Goal: Task Accomplishment & Management: Use online tool/utility

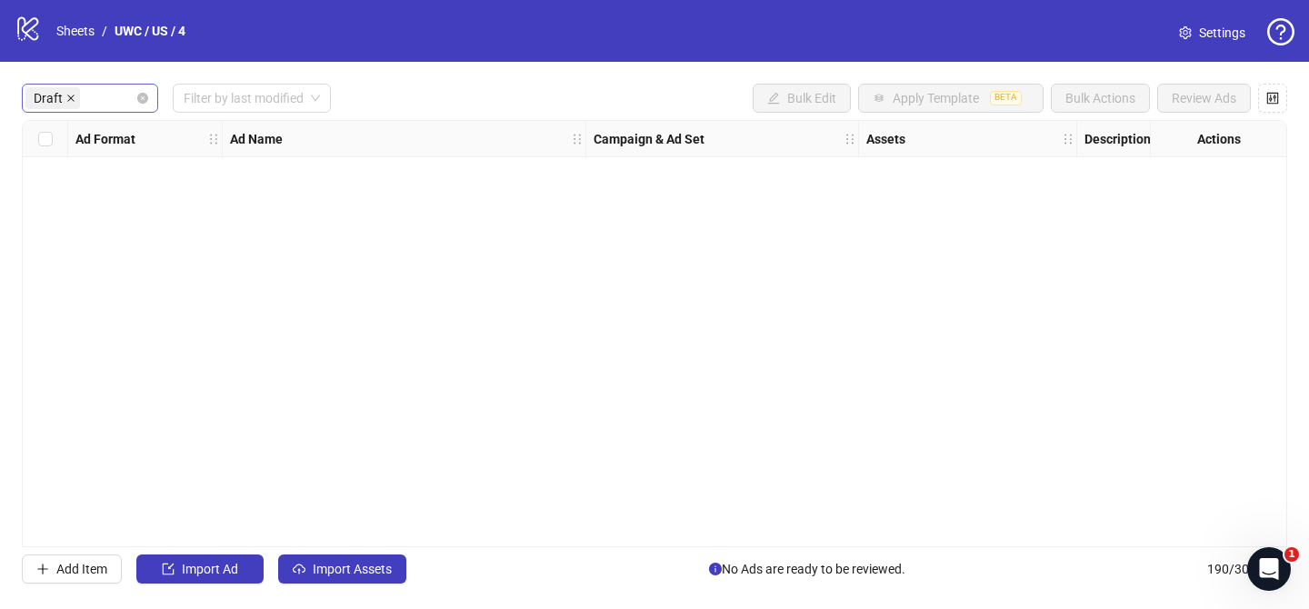
click at [73, 100] on icon "close" at bounding box center [70, 98] width 9 height 9
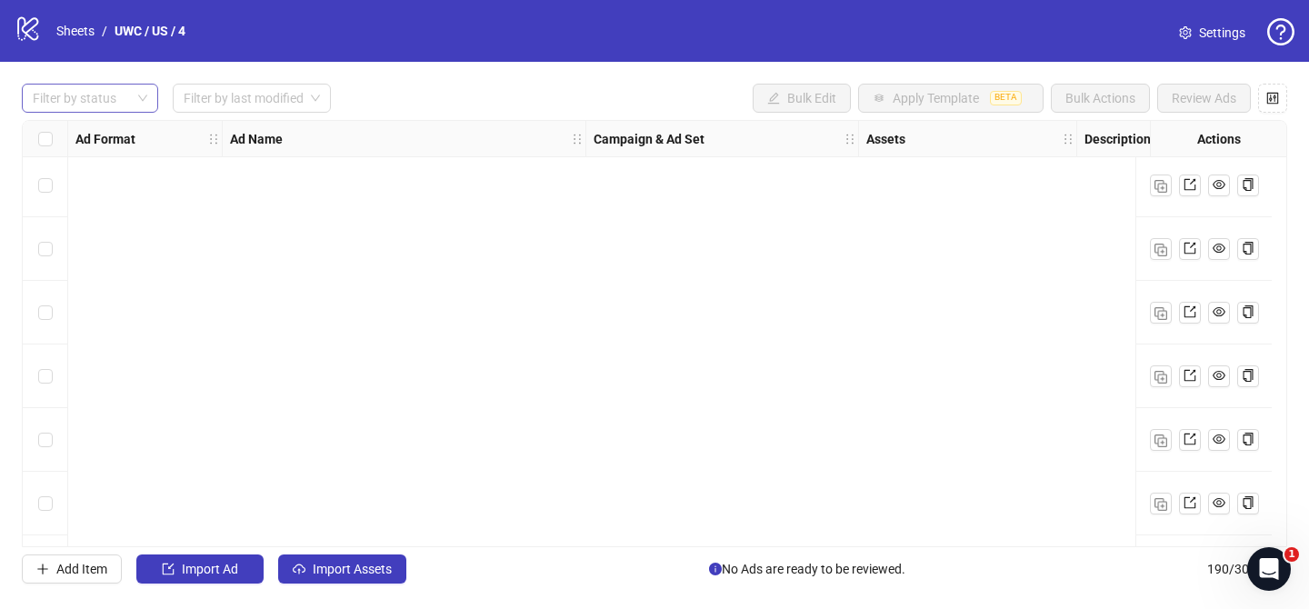
scroll to position [11708, 0]
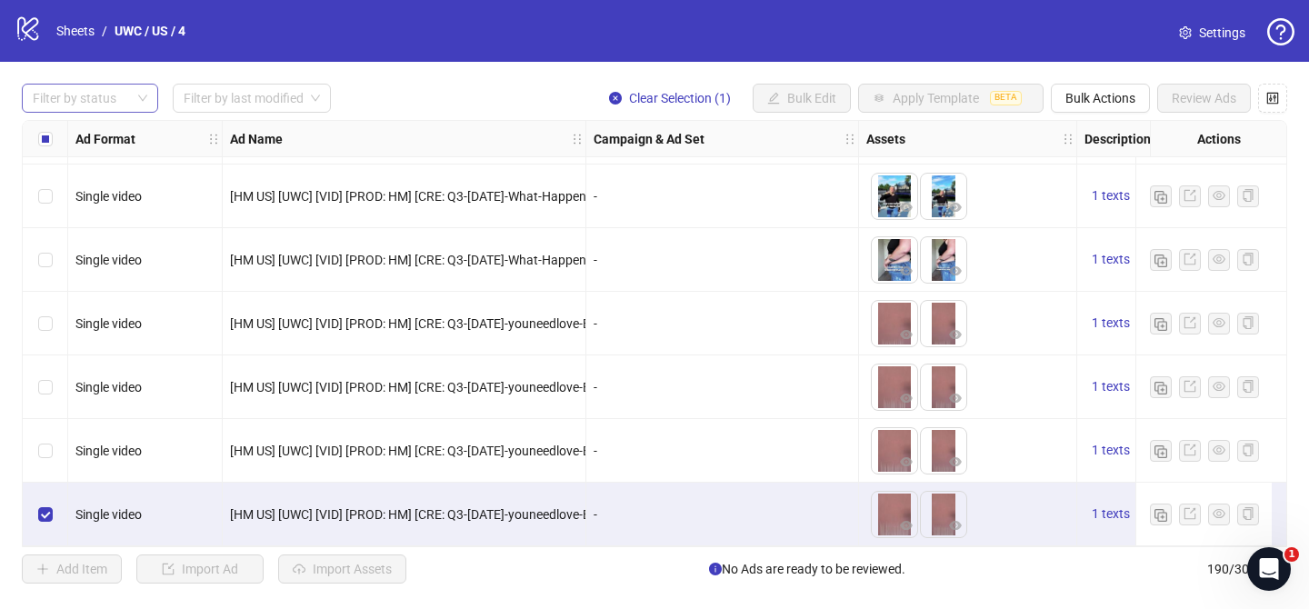
click at [96, 101] on div at bounding box center [80, 97] width 110 height 25
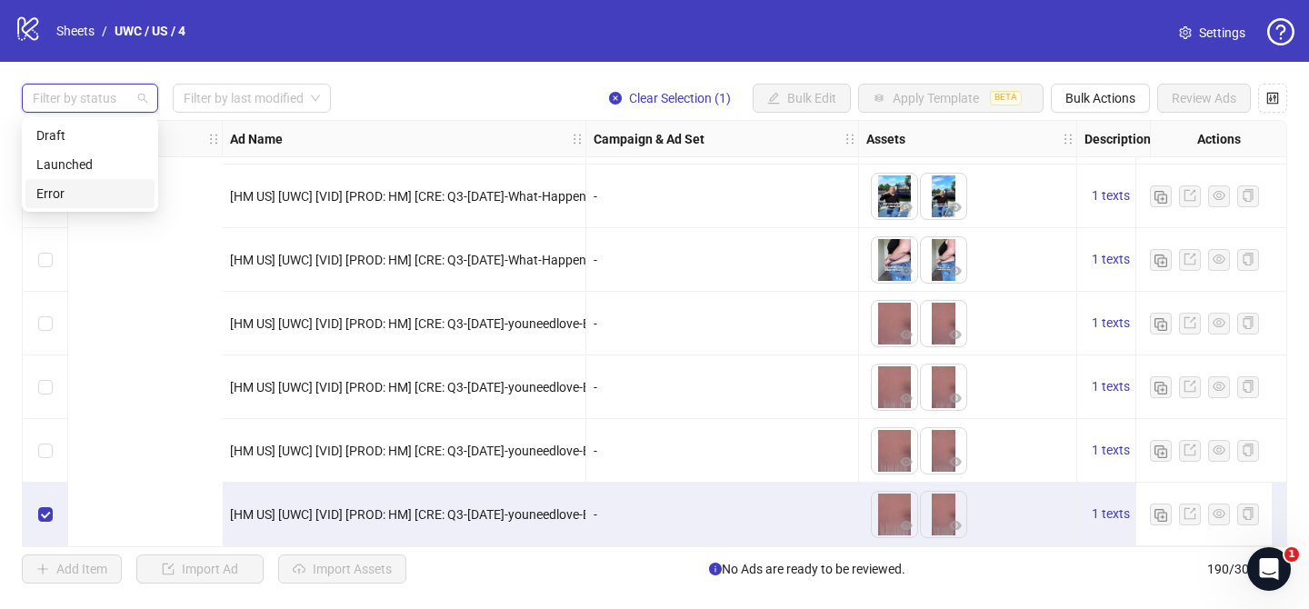
scroll to position [11708, 803]
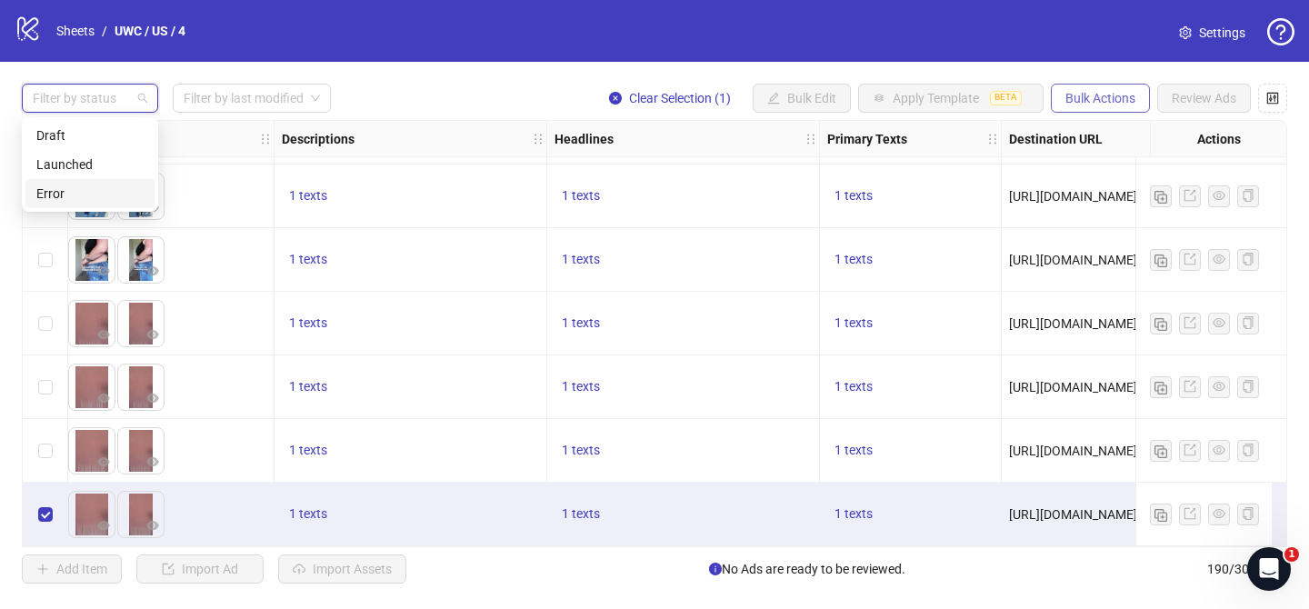
click at [1102, 105] on span "Bulk Actions" at bounding box center [1100, 98] width 70 height 15
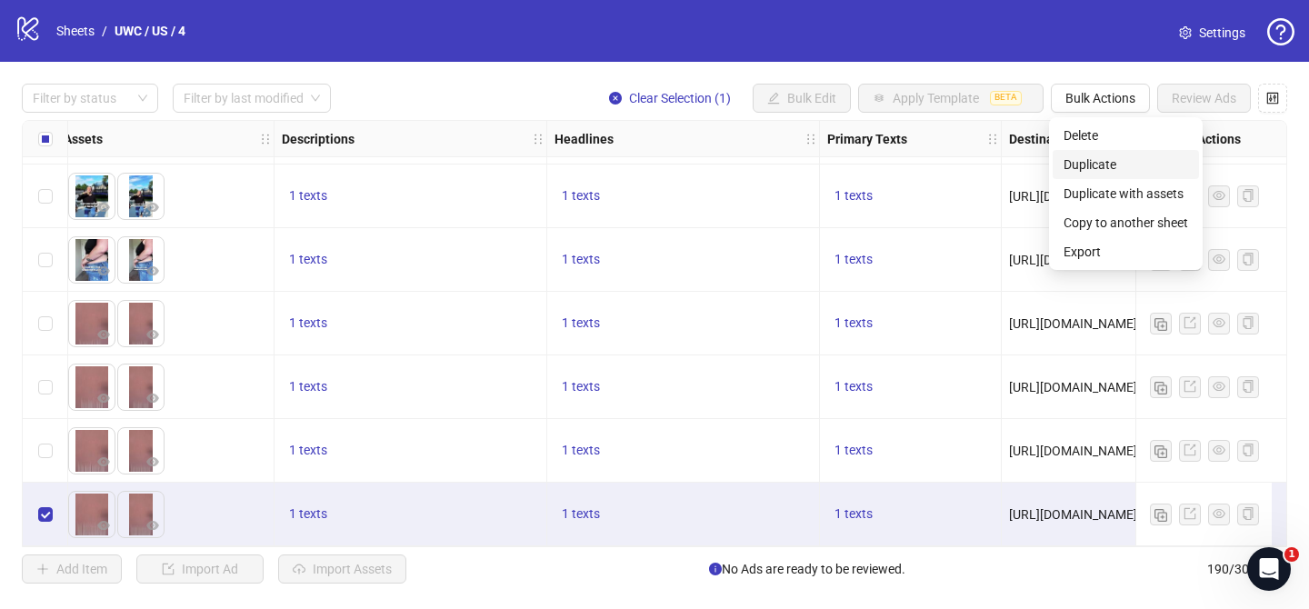
click at [1108, 164] on span "Duplicate" at bounding box center [1126, 165] width 125 height 20
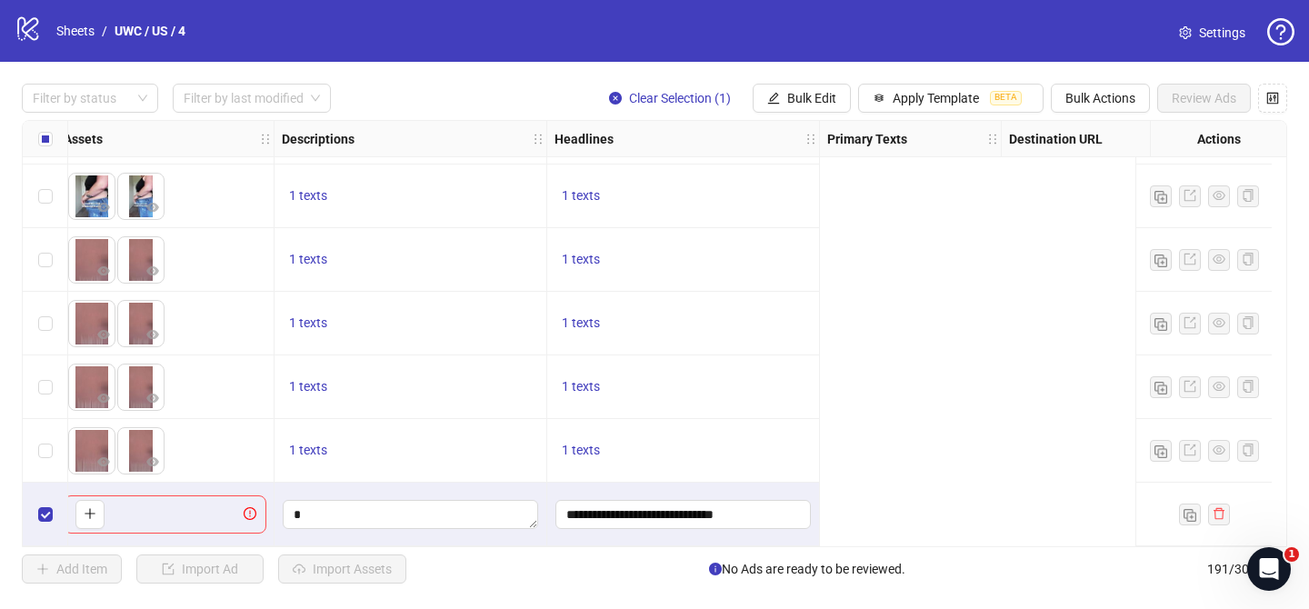
scroll to position [11772, 0]
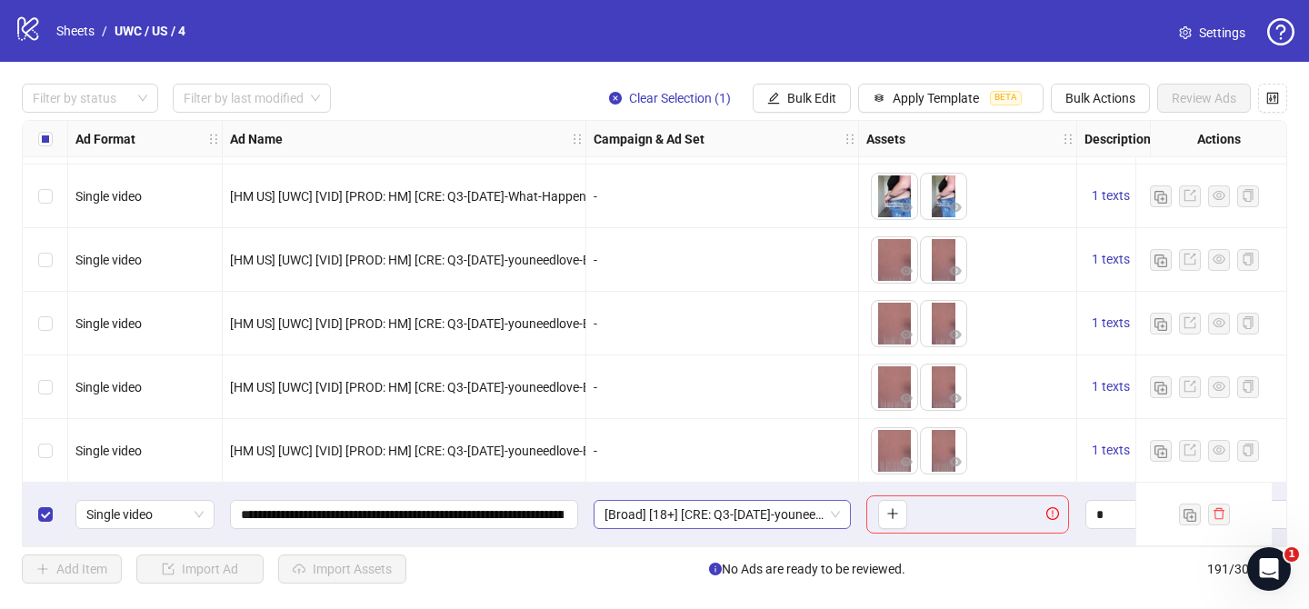
click at [772, 505] on span "[Broad] [18+] [CRE: Q3-[DATE]-youneedlove-BRAND-UWC-UWLS-MH][[DATE]]" at bounding box center [722, 514] width 235 height 27
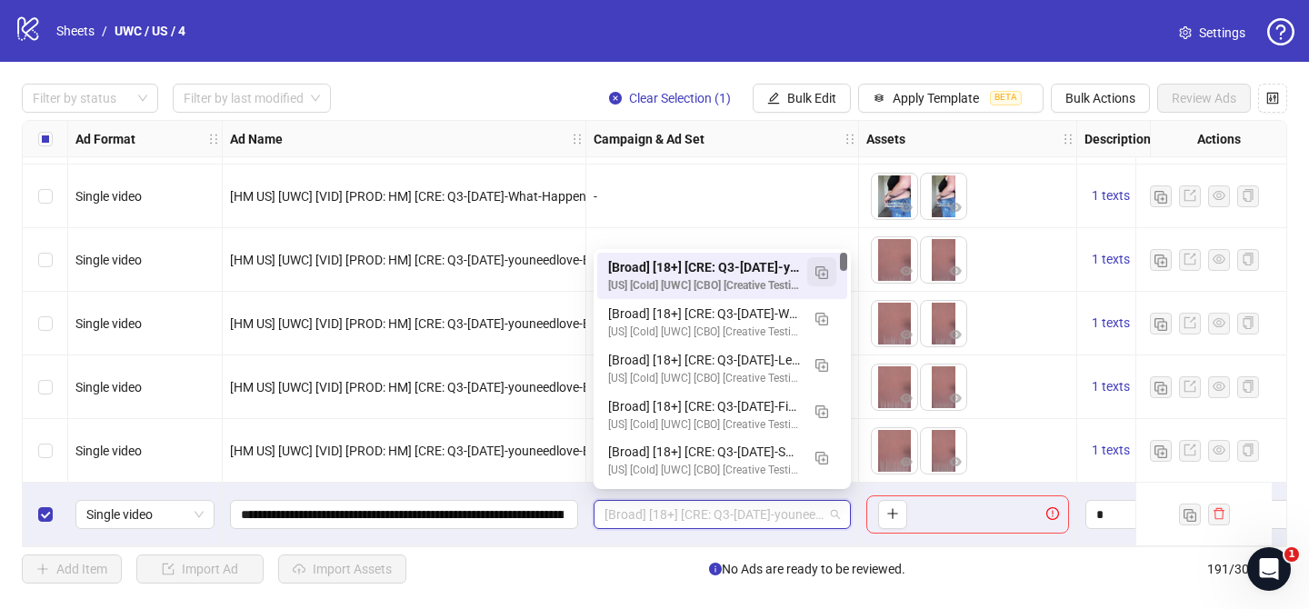
click at [822, 272] on img "button" at bounding box center [821, 272] width 13 height 13
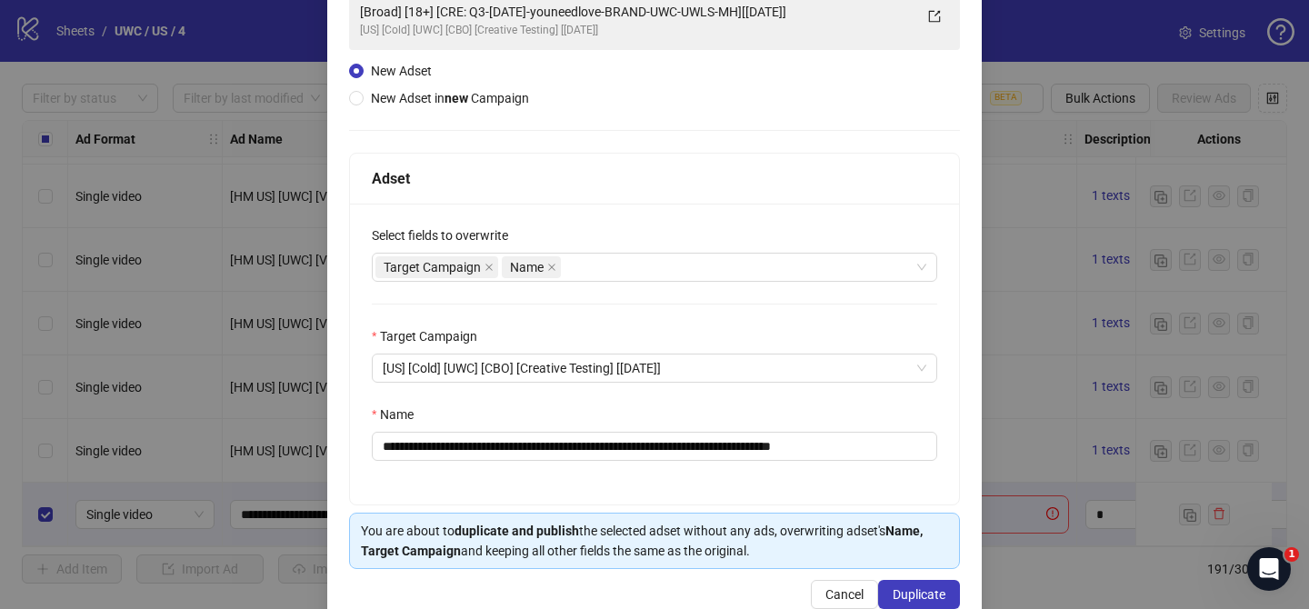
scroll to position [188, 0]
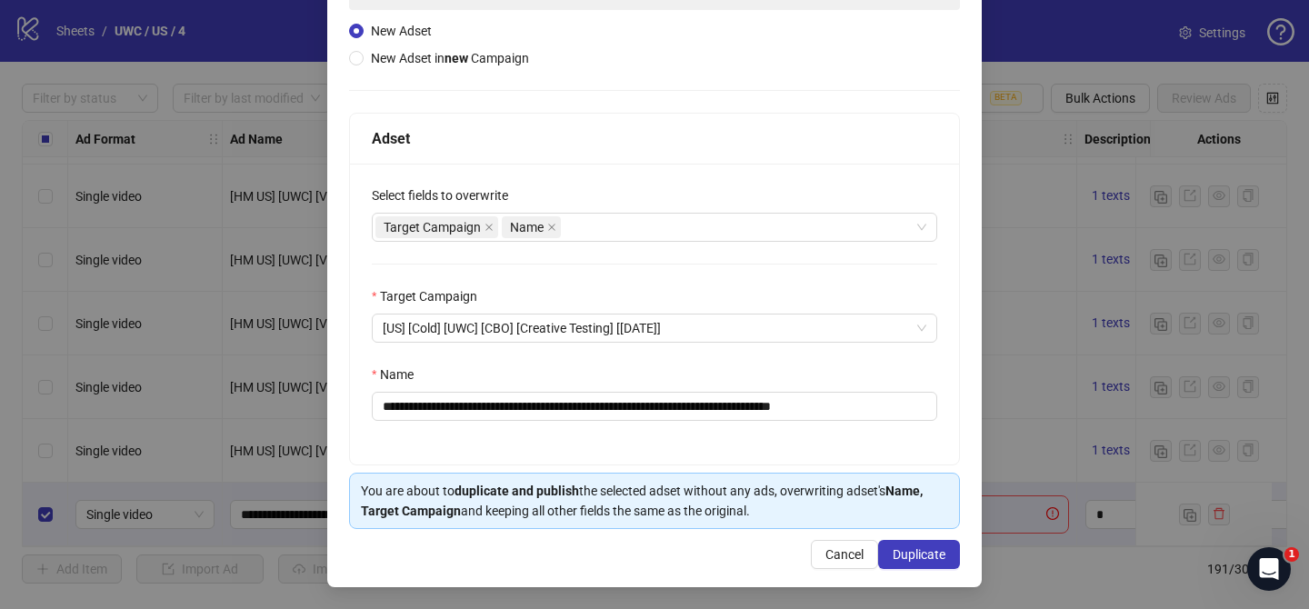
click at [575, 290] on div "Target Campaign" at bounding box center [654, 299] width 565 height 27
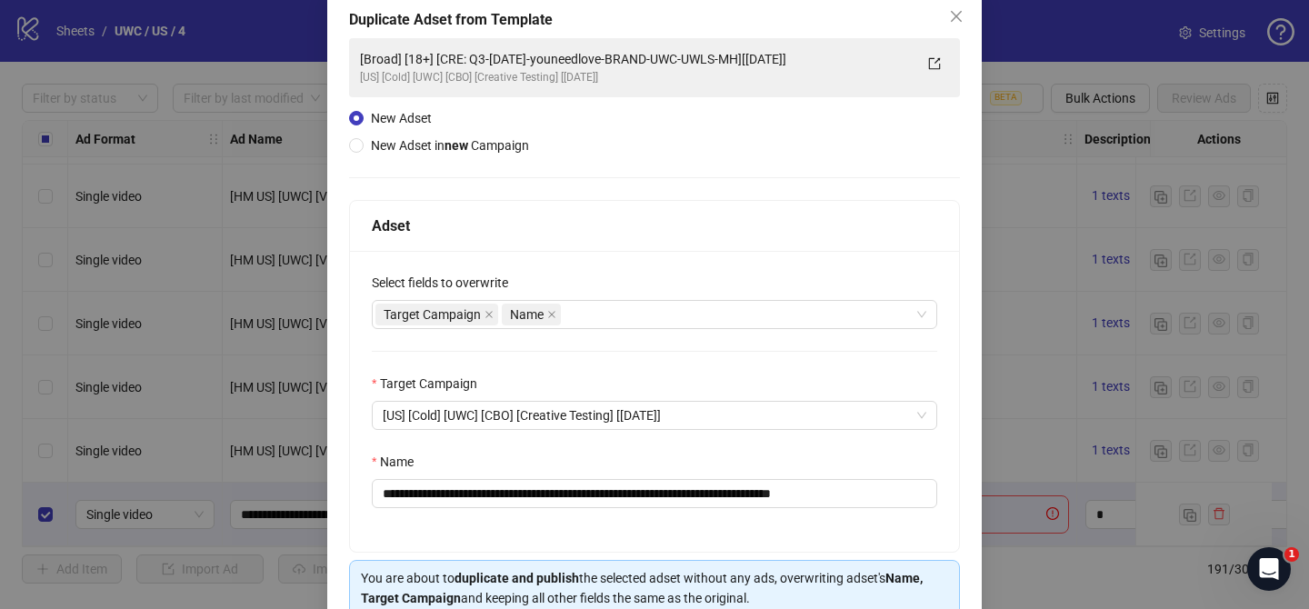
scroll to position [87, 0]
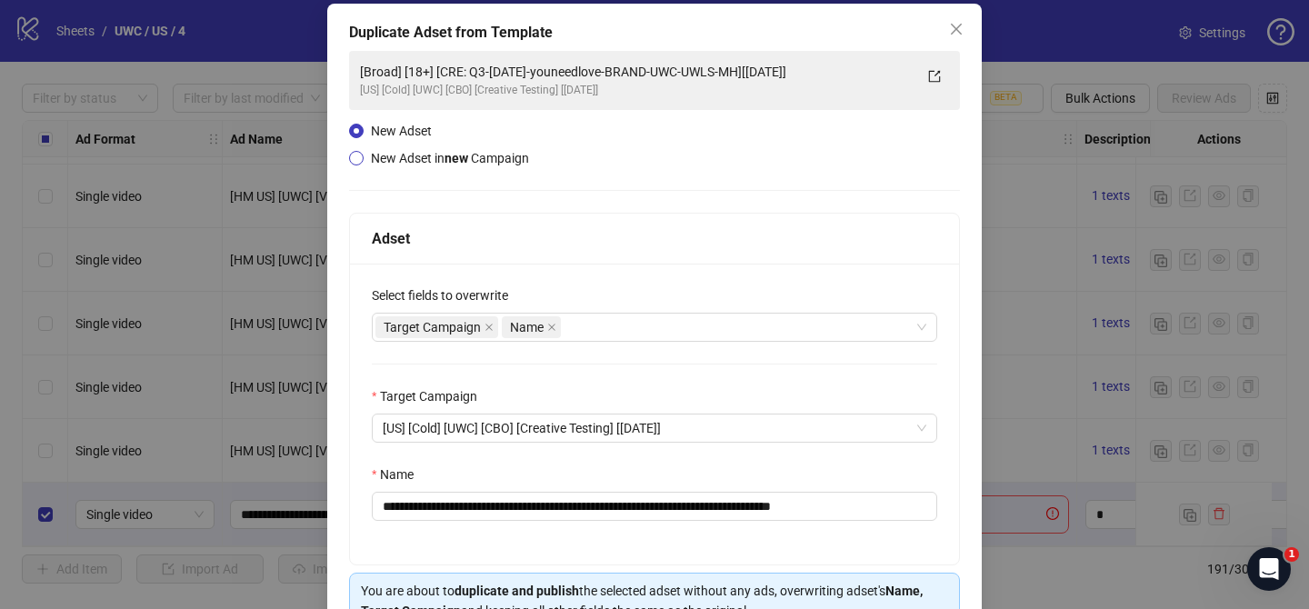
click at [458, 158] on strong "new" at bounding box center [457, 158] width 24 height 15
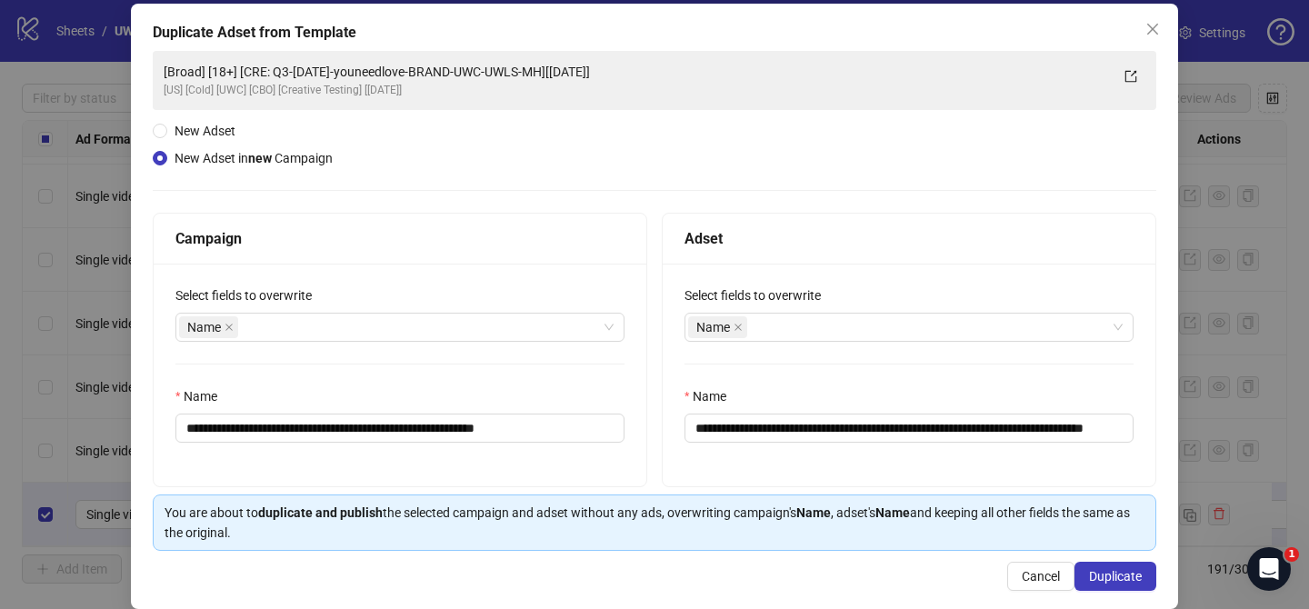
click at [285, 130] on div "New Adset" at bounding box center [246, 131] width 187 height 20
click at [241, 125] on span "New Adset" at bounding box center [204, 131] width 75 height 20
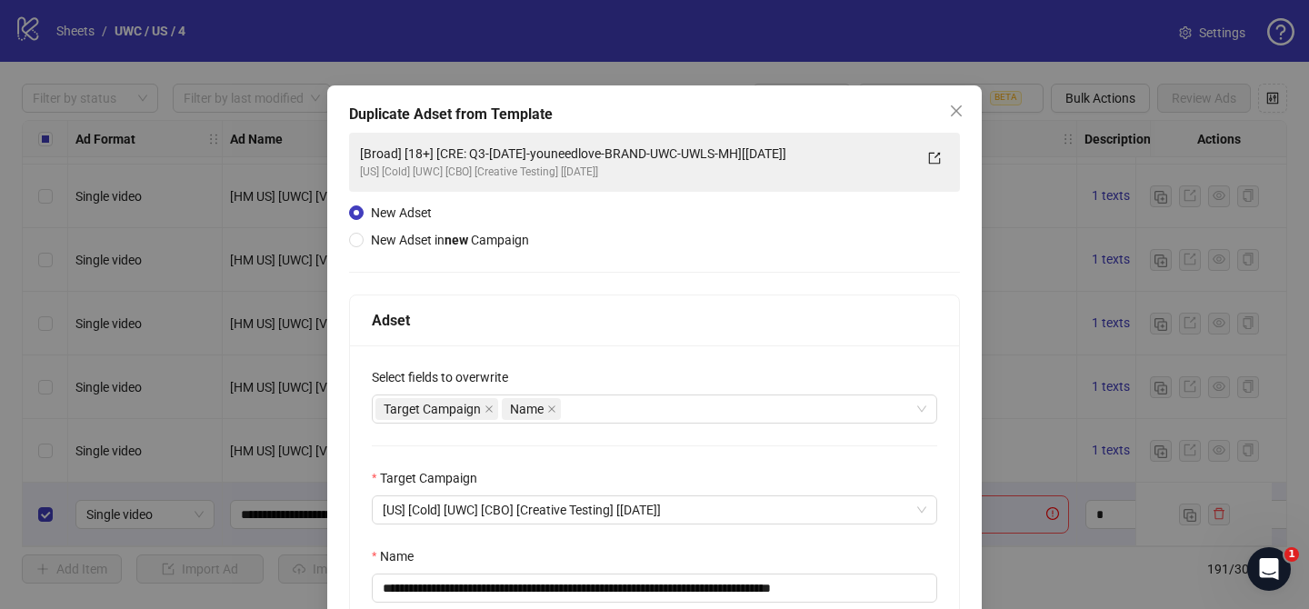
scroll to position [143, 0]
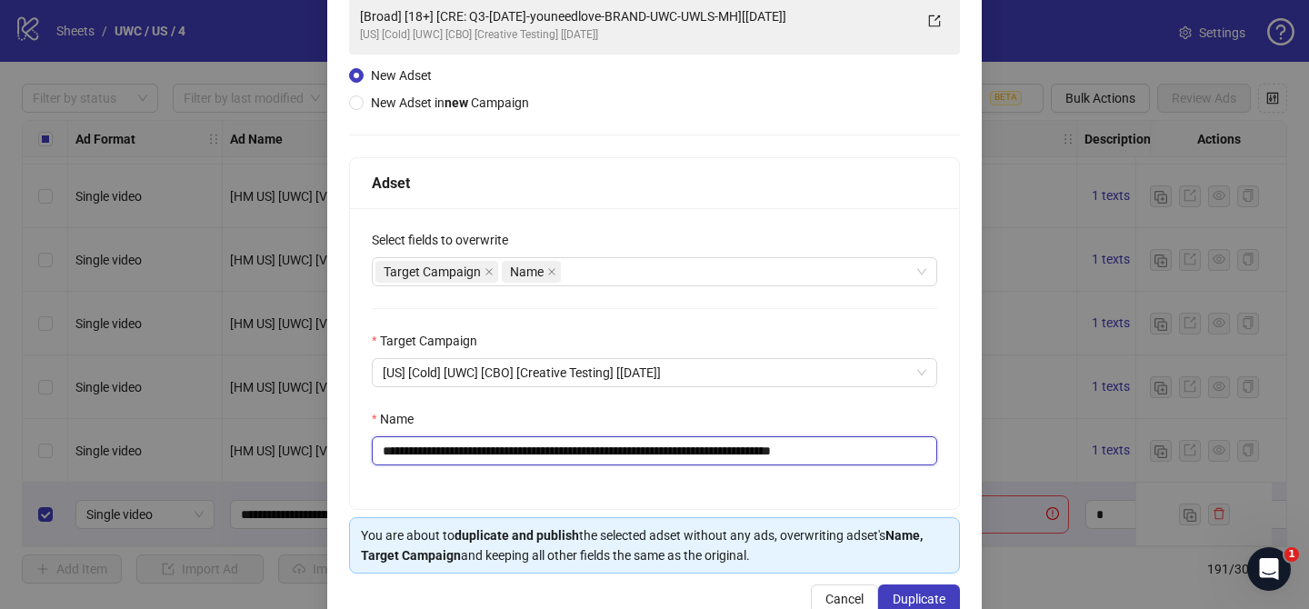
click at [552, 452] on input "**********" at bounding box center [654, 450] width 565 height 29
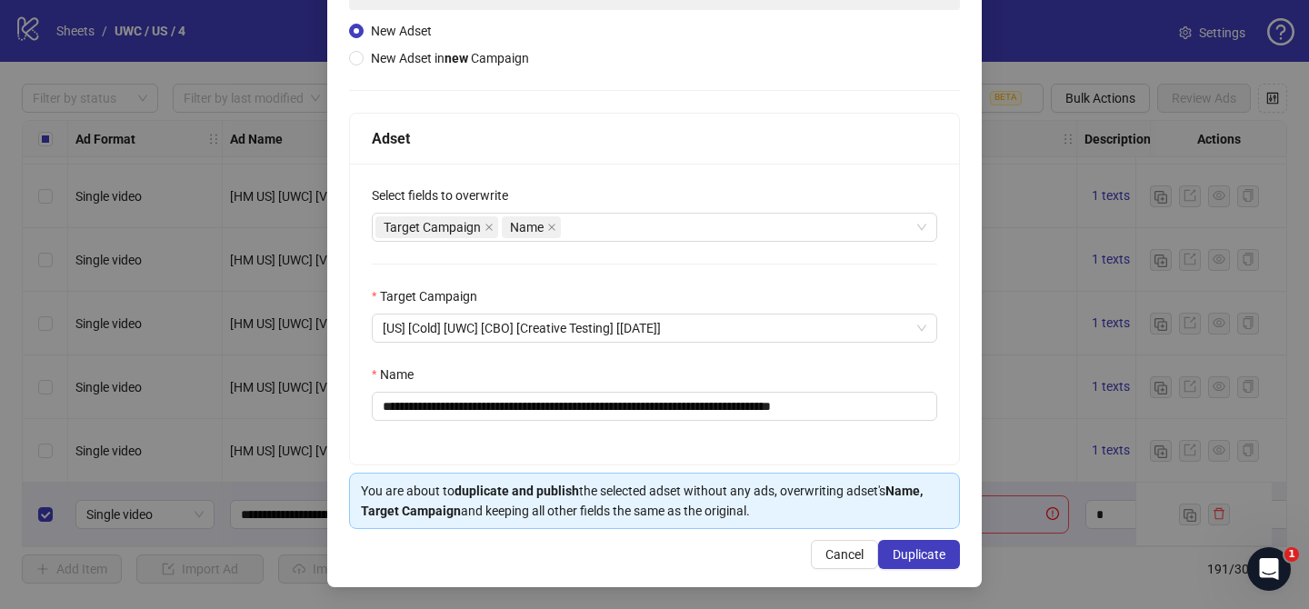
click at [509, 187] on label "Select fields to overwrite" at bounding box center [446, 195] width 148 height 20
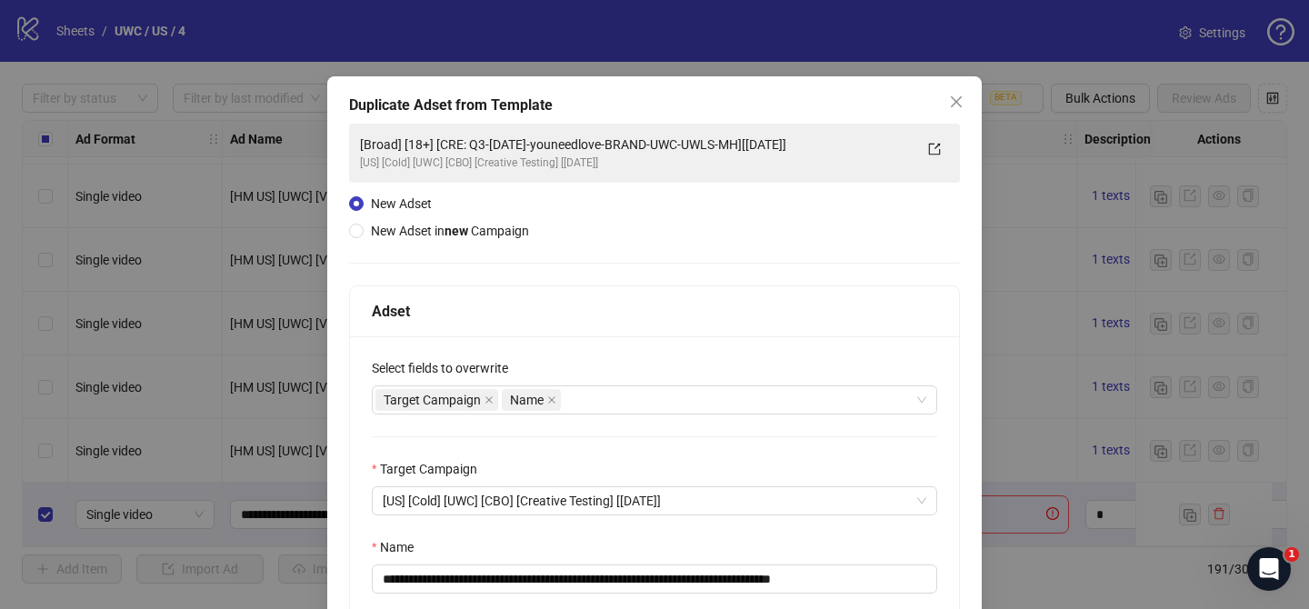
scroll to position [13, 0]
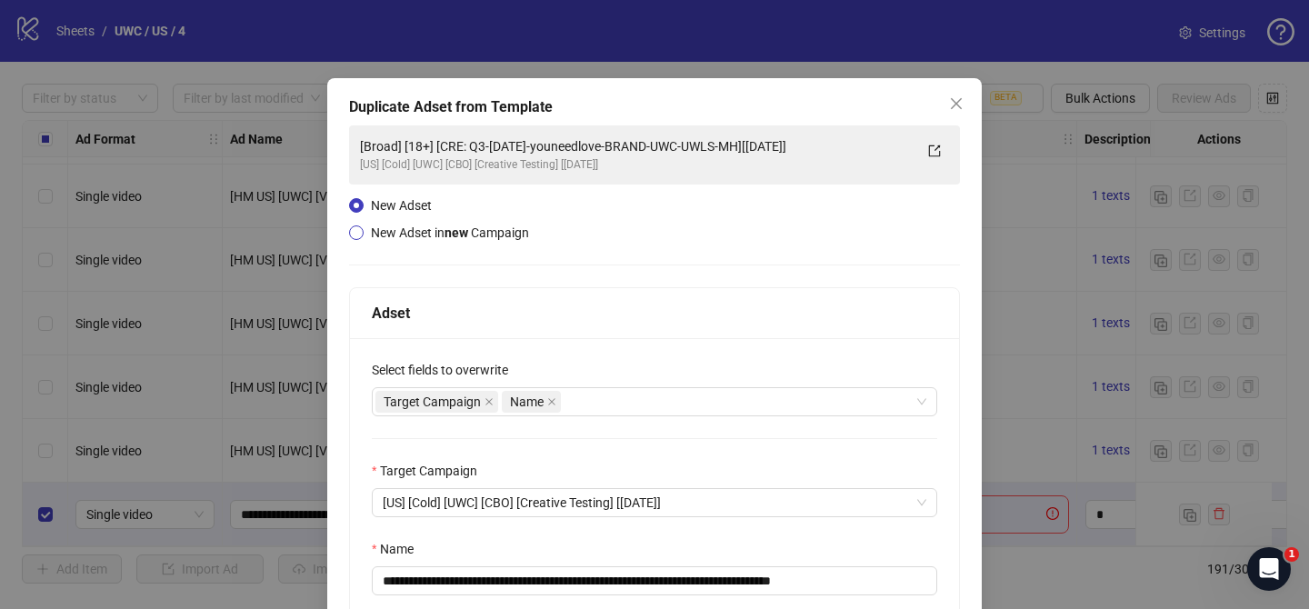
click at [481, 230] on span "New Adset in new Campaign" at bounding box center [450, 232] width 158 height 15
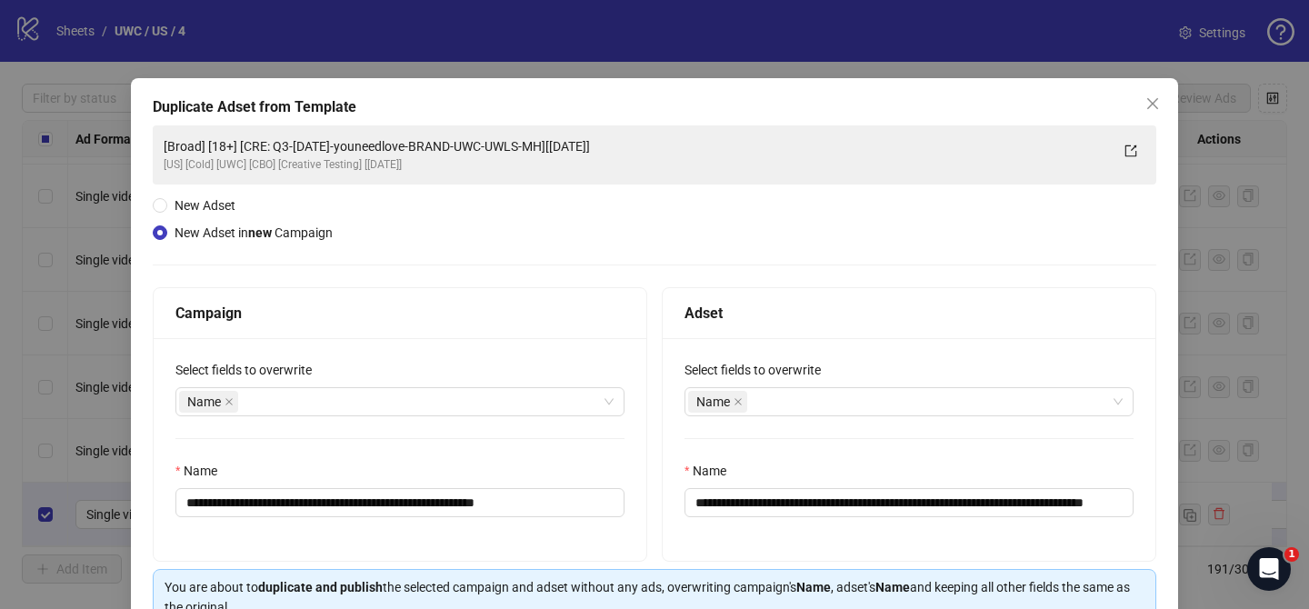
scroll to position [109, 0]
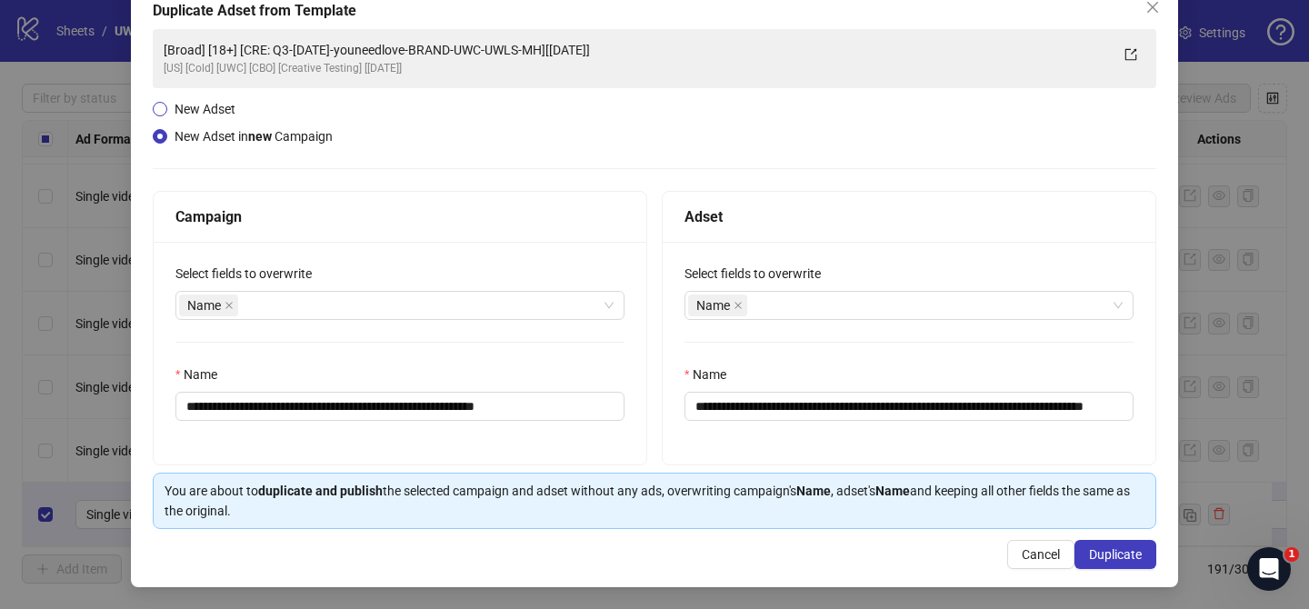
click at [214, 102] on span "New Adset" at bounding box center [205, 109] width 61 height 15
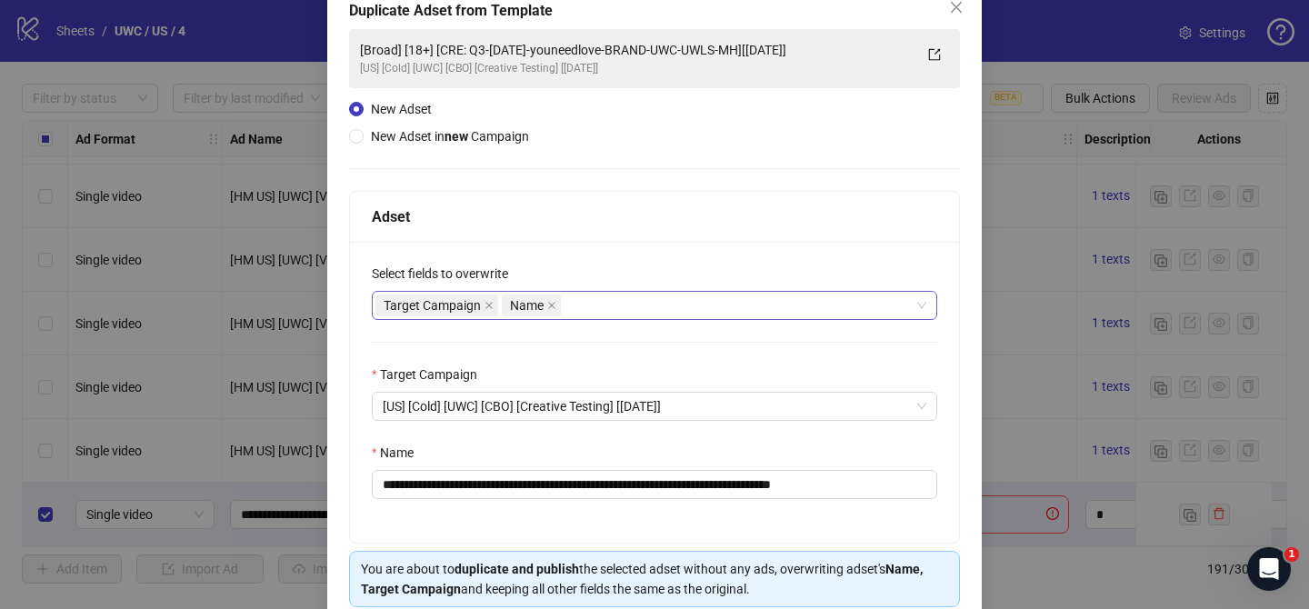
click at [923, 305] on div "Target Campaign Name" at bounding box center [654, 305] width 565 height 29
